Goal: Navigation & Orientation: Find specific page/section

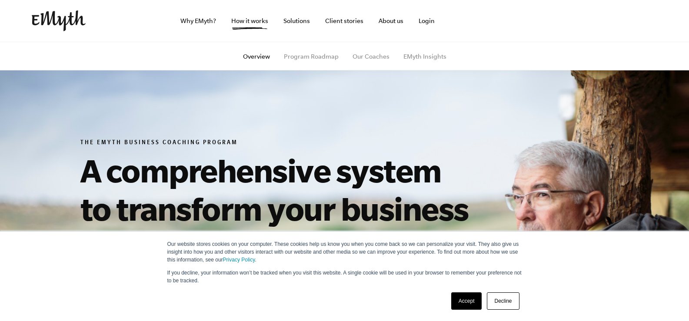
click at [500, 303] on link "Decline" at bounding box center [503, 301] width 32 height 17
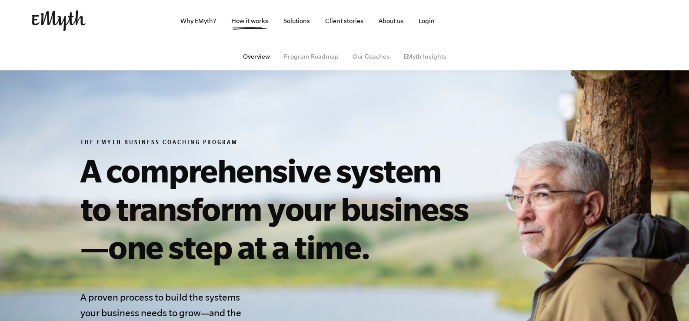
click at [71, 17] on img at bounding box center [59, 20] width 54 height 21
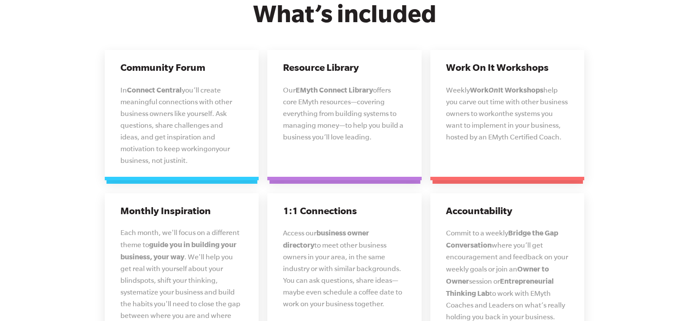
scroll to position [2218, 0]
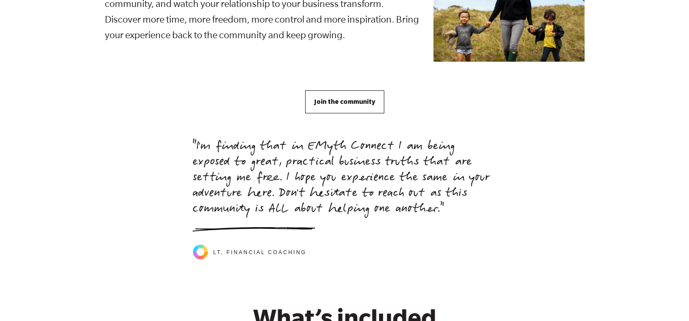
click at [356, 97] on span "Join the community" at bounding box center [344, 102] width 61 height 10
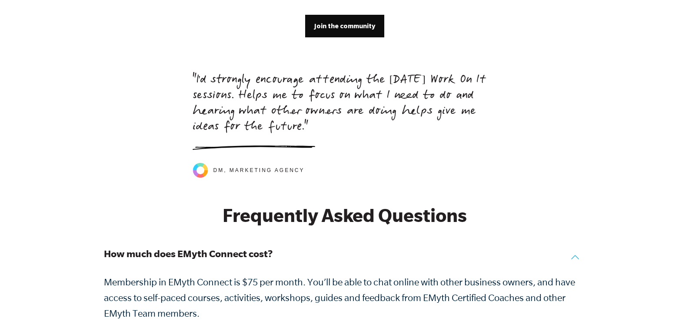
scroll to position [3022, 0]
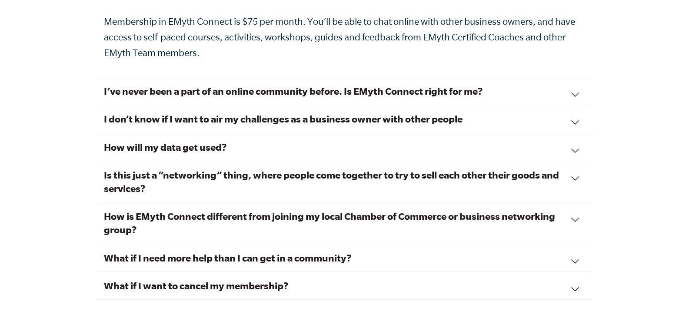
click at [271, 244] on div "What if I need more help than I can get in a community? EMyth Connect is the fi…" at bounding box center [345, 258] width 496 height 28
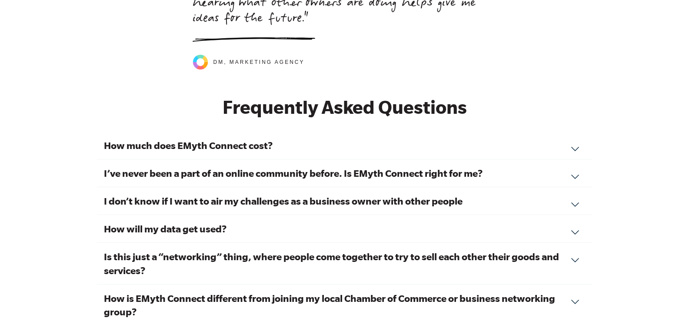
scroll to position [2717, 0]
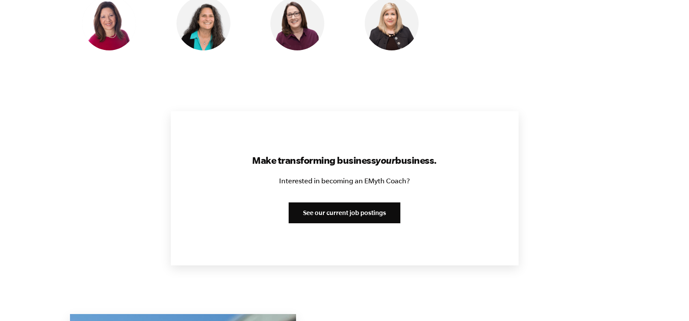
scroll to position [1000, 0]
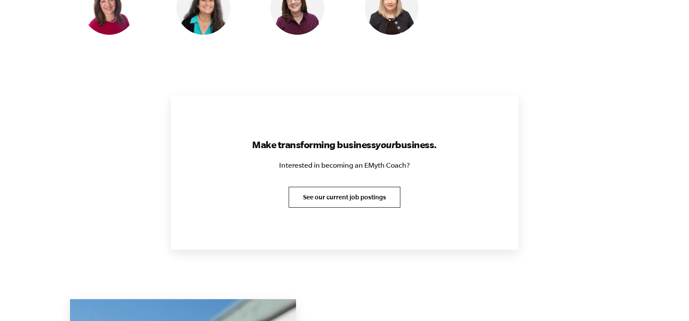
click at [343, 194] on link "See our current job postings" at bounding box center [345, 197] width 112 height 21
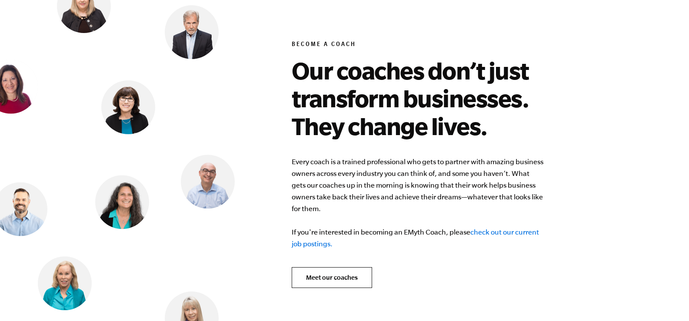
scroll to position [3360, 0]
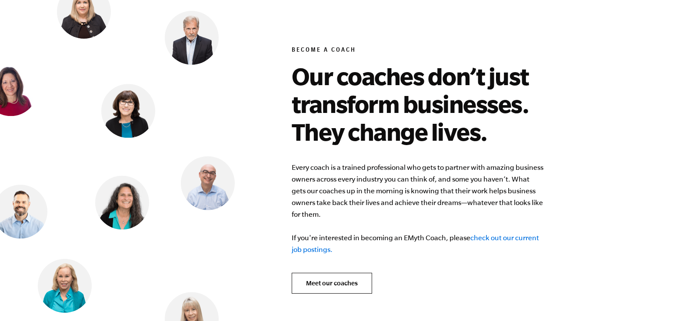
click at [309, 239] on link "check out our current job postings." at bounding box center [415, 244] width 247 height 20
